Goal: Navigation & Orientation: Find specific page/section

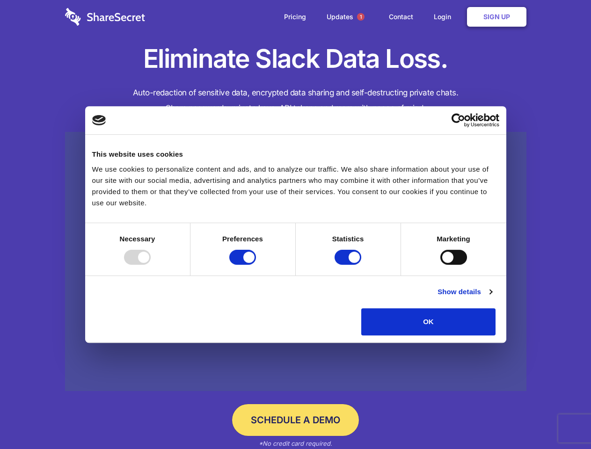
click at [151, 265] on div at bounding box center [137, 257] width 27 height 15
click at [256, 265] on input "Preferences" at bounding box center [242, 257] width 27 height 15
checkbox input "false"
click at [349, 265] on input "Statistics" at bounding box center [348, 257] width 27 height 15
checkbox input "false"
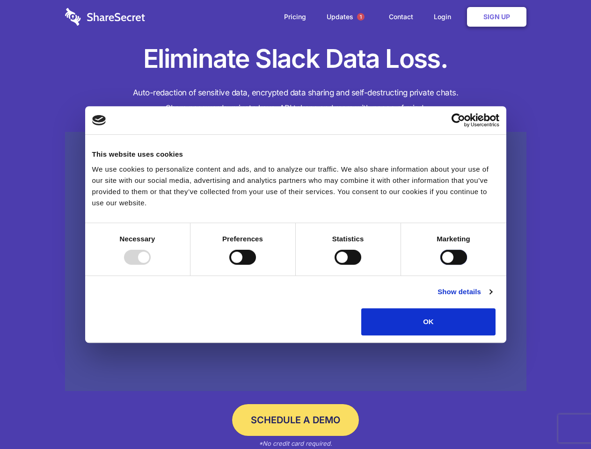
click at [440, 265] on input "Marketing" at bounding box center [453, 257] width 27 height 15
checkbox input "true"
click at [492, 298] on link "Show details" at bounding box center [465, 291] width 54 height 11
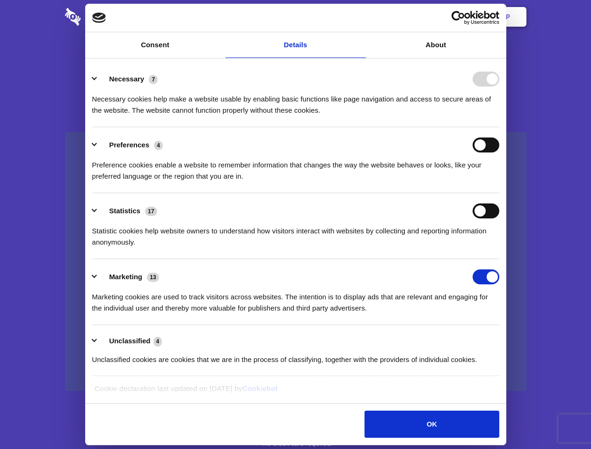
click at [499, 127] on li "Necessary 7 Necessary cookies help make a website usable by enabling basic func…" at bounding box center [295, 94] width 407 height 66
click at [360, 17] on span "1" at bounding box center [360, 16] width 7 height 7
